Goal: Information Seeking & Learning: Learn about a topic

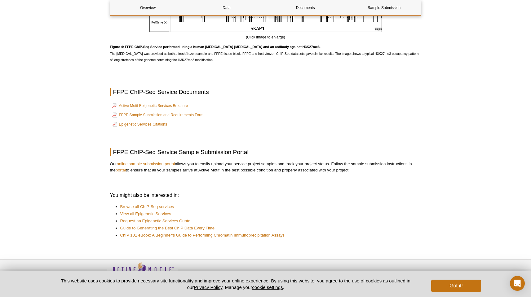
scroll to position [1086, 0]
click at [154, 112] on link "FFPE Sample Submission and Requirements Form" at bounding box center [157, 115] width 91 height 7
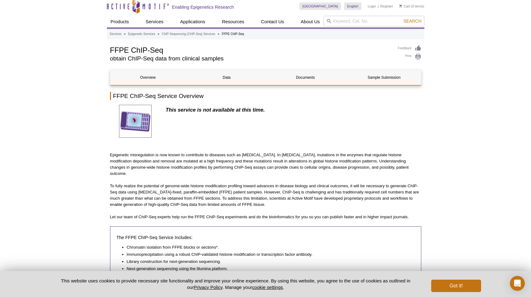
scroll to position [0, 0]
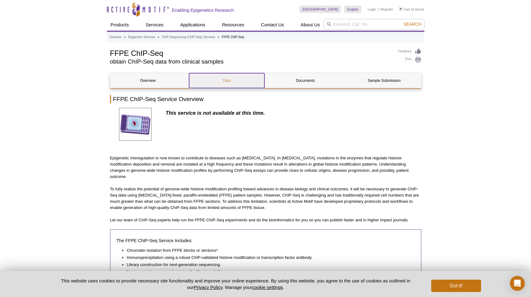
click at [218, 83] on link "Data" at bounding box center [226, 80] width 75 height 15
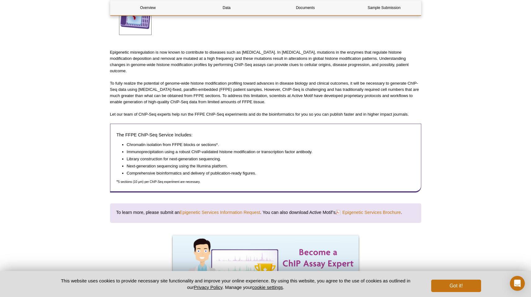
scroll to position [39, 0]
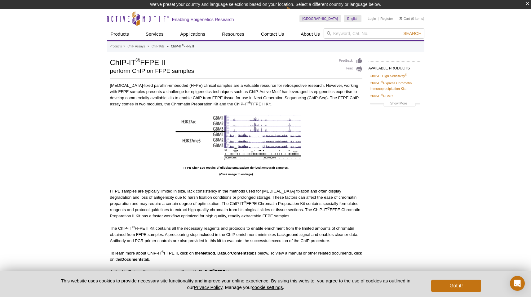
click at [32, 157] on div "Active Motif Logo Enabling Epigenetics Research 0 Search Skip to content Active…" at bounding box center [265, 266] width 531 height 514
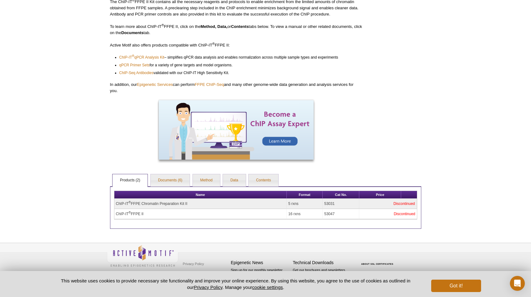
scroll to position [217, 0]
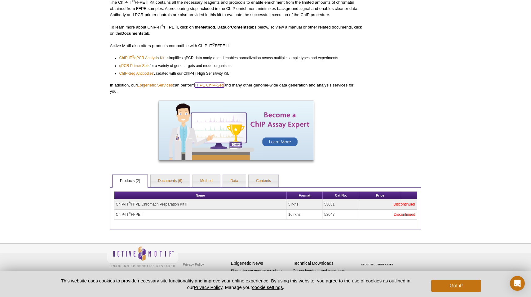
click at [212, 86] on link "FFPE ChIP-Seq" at bounding box center [209, 85] width 29 height 5
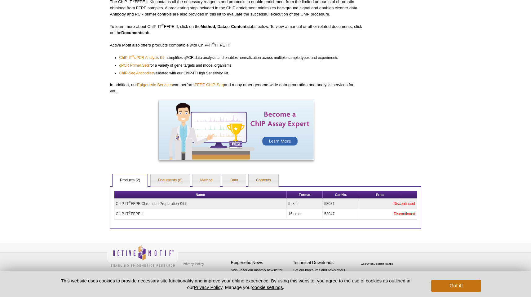
scroll to position [181, 0]
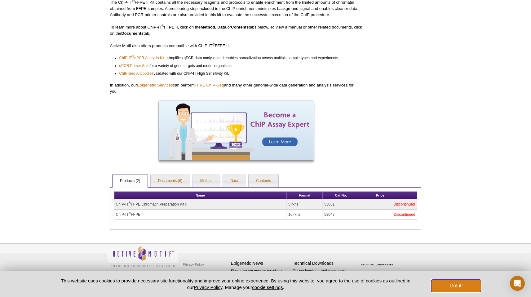
click at [451, 285] on button "Got it!" at bounding box center [456, 285] width 50 height 12
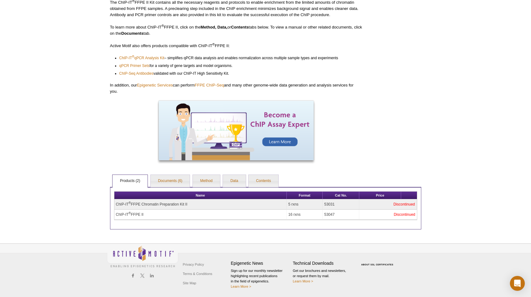
click at [54, 166] on div "Active Motif Logo Enabling Epigenetics Research 0 Search Skip to content Active…" at bounding box center [265, 62] width 531 height 469
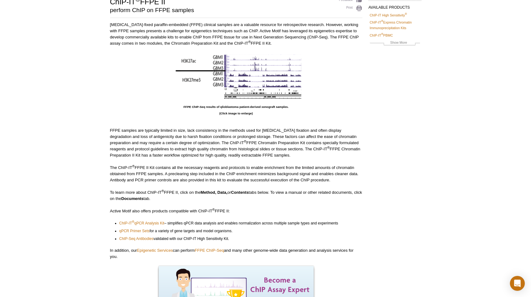
scroll to position [0, 0]
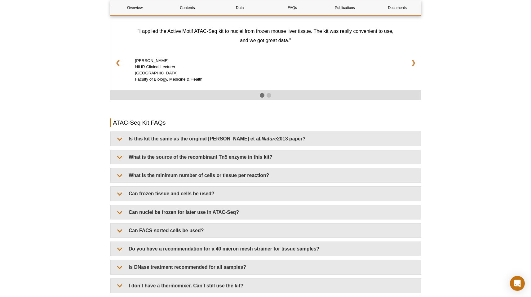
scroll to position [1019, 0]
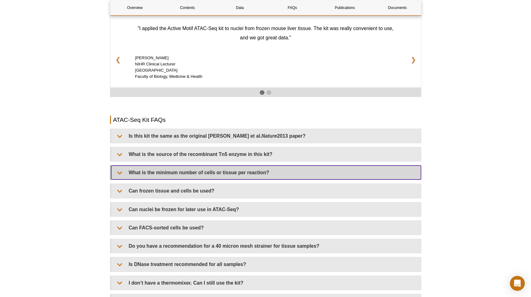
click at [120, 165] on summary "What is the minimum number of cells or tissue per reaction?" at bounding box center [266, 172] width 310 height 14
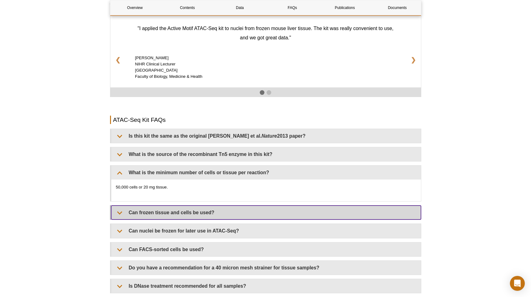
click at [118, 206] on summary "Can frozen tissue and cells be used?" at bounding box center [266, 212] width 310 height 14
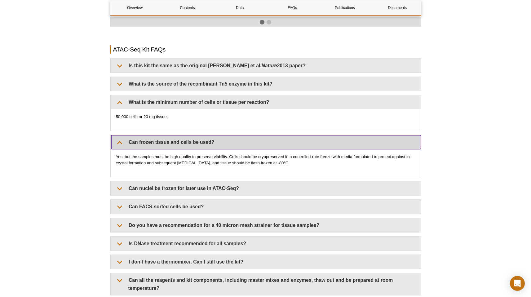
scroll to position [1093, 0]
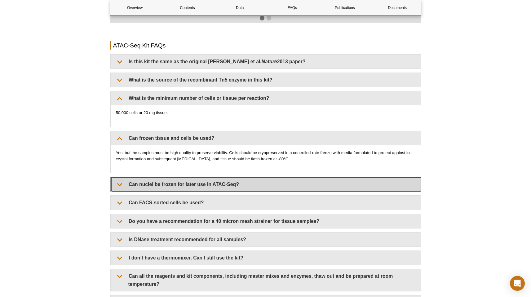
click at [124, 178] on summary "Can nuclei be frozen for later use in ATAC-Seq?" at bounding box center [266, 184] width 310 height 14
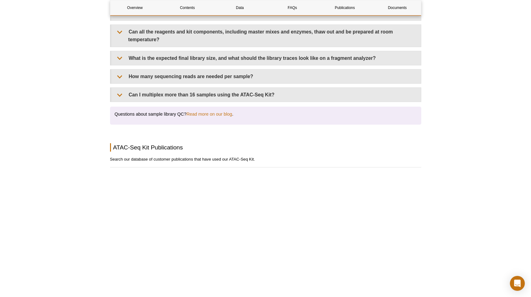
scroll to position [1487, 0]
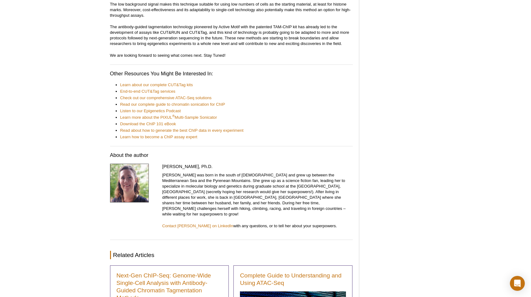
scroll to position [2887, 0]
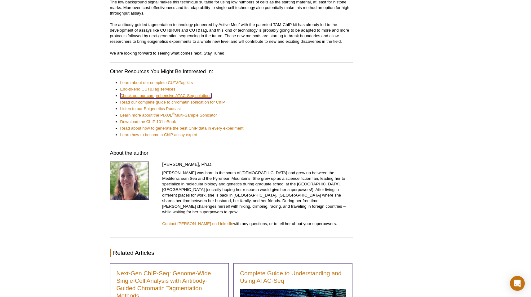
click at [172, 93] on link "Check out our comprehensive ATAC-Seq solutions" at bounding box center [165, 96] width 91 height 6
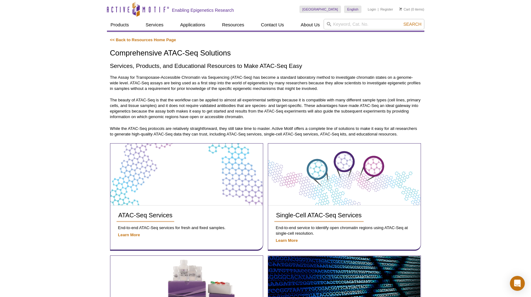
click at [172, 84] on p "The Assay for Transposase-Accessible Chromatin via Sequencing (ATAC-Seq) has be…" at bounding box center [265, 83] width 311 height 17
click at [61, 143] on div "Active Motif Logo Enabling Epigenetics Research 0 Search Skip to content Active…" at bounding box center [265, 276] width 531 height 552
click at [59, 142] on div "Active Motif Logo Enabling Epigenetics Research 0 Search Skip to content Active…" at bounding box center [265, 276] width 531 height 552
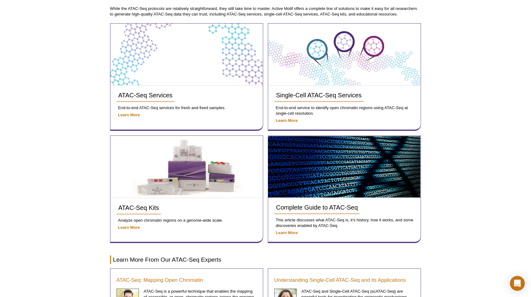
scroll to position [120, 0]
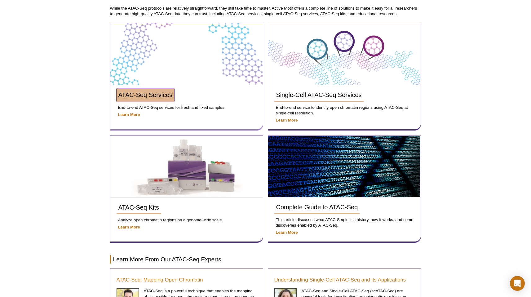
click at [144, 96] on span "ATAC-Seq Services" at bounding box center [145, 94] width 54 height 7
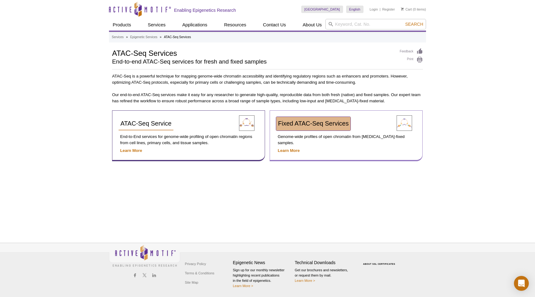
click at [306, 123] on span "Fixed ATAC-Seq Services" at bounding box center [313, 123] width 71 height 7
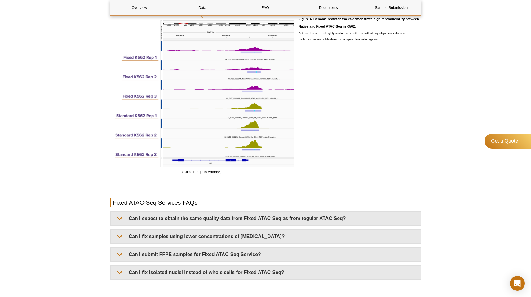
scroll to position [1232, 0]
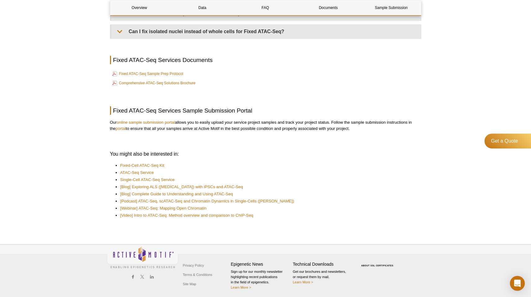
scroll to position [1232, 0]
click at [152, 71] on link "Fixed ATAC-Seq Sample Prep Protocol" at bounding box center [147, 73] width 71 height 7
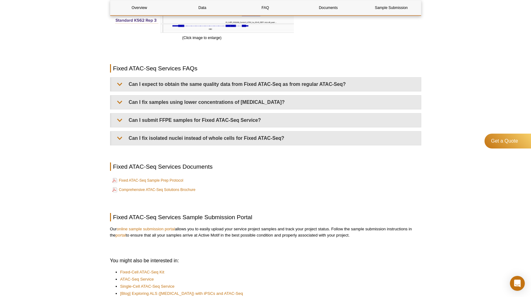
scroll to position [1125, 0]
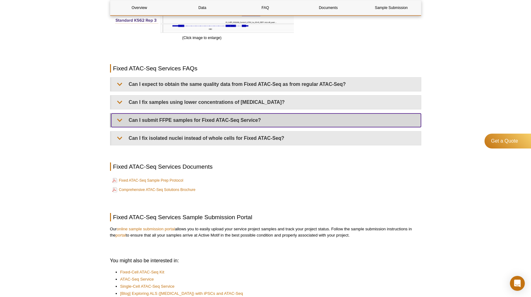
click at [191, 120] on summary "Can I submit FFPE samples for Fixed ATAC-Seq Service?" at bounding box center [266, 120] width 310 height 14
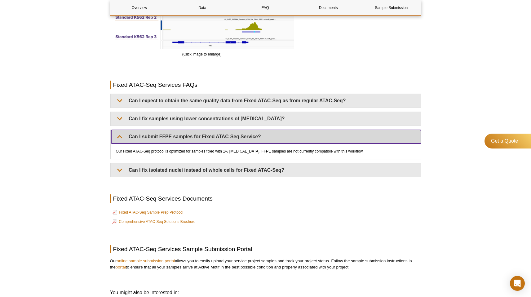
scroll to position [1108, 0]
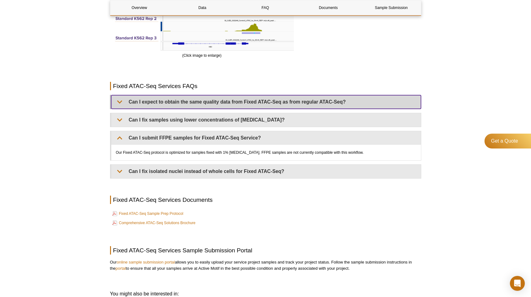
click at [120, 101] on summary "Can I expect to obtain the same quality data from Fixed ATAC-Seq as from regula…" at bounding box center [266, 102] width 310 height 14
